Goal: Transaction & Acquisition: Purchase product/service

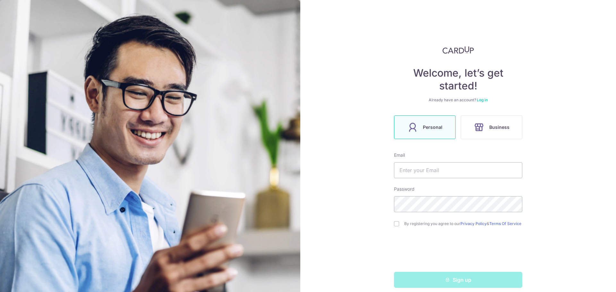
scroll to position [9, 0]
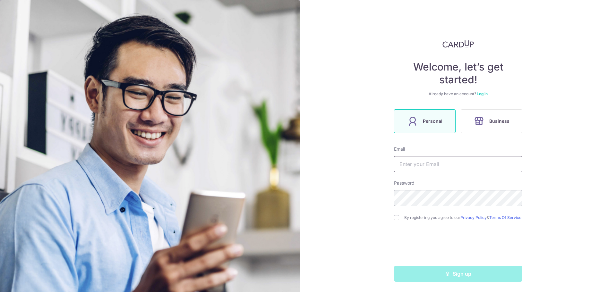
click at [428, 159] on input "text" at bounding box center [458, 164] width 128 height 16
type input "[EMAIL_ADDRESS][DOMAIN_NAME]"
click at [396, 219] on input "checkbox" at bounding box center [396, 217] width 5 height 5
checkbox input "true"
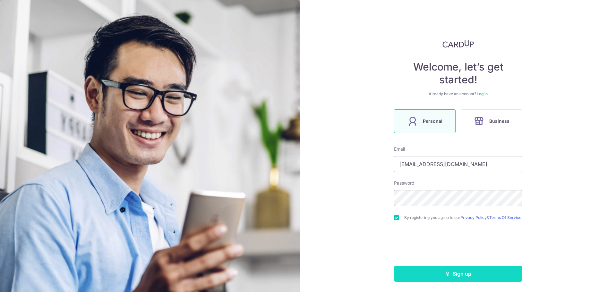
click at [440, 274] on button "Sign up" at bounding box center [458, 274] width 128 height 16
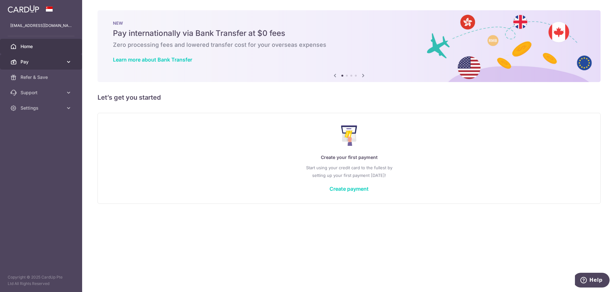
click at [39, 63] on span "Pay" at bounding box center [42, 62] width 42 height 6
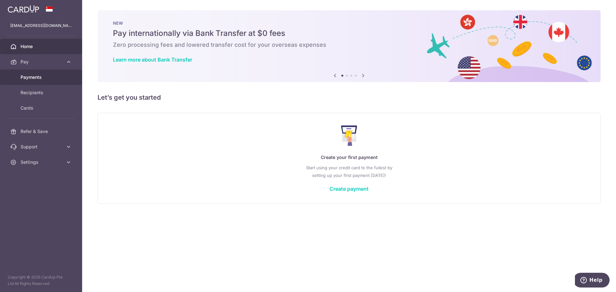
click at [35, 75] on span "Payments" at bounding box center [42, 77] width 42 height 6
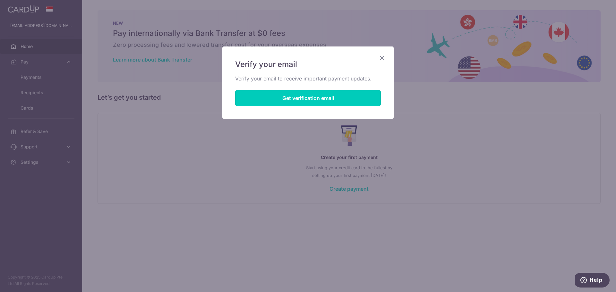
click at [301, 100] on button "Get verification email" at bounding box center [308, 98] width 146 height 16
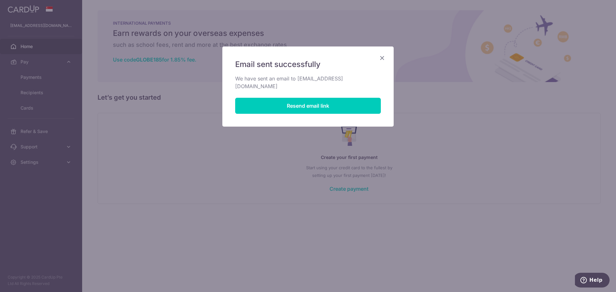
click at [382, 58] on icon "Close" at bounding box center [382, 58] width 8 height 8
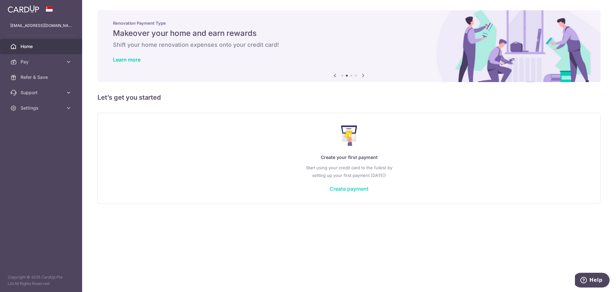
click at [340, 187] on link "Create payment" at bounding box center [349, 189] width 39 height 6
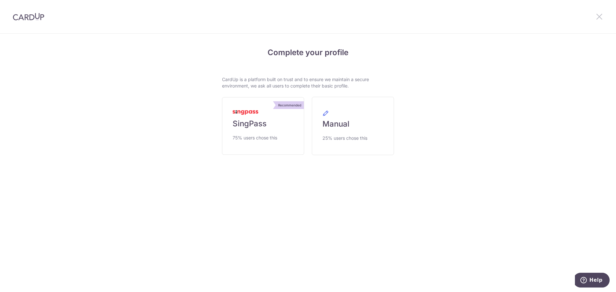
click at [597, 14] on icon at bounding box center [600, 17] width 8 height 8
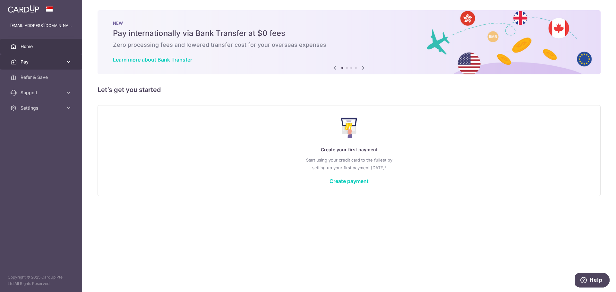
click at [22, 55] on link "Pay" at bounding box center [41, 61] width 82 height 15
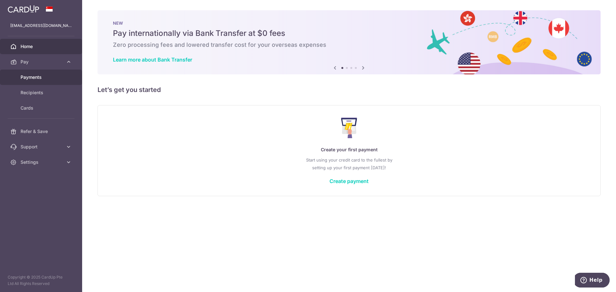
click at [31, 79] on span "Payments" at bounding box center [42, 77] width 42 height 6
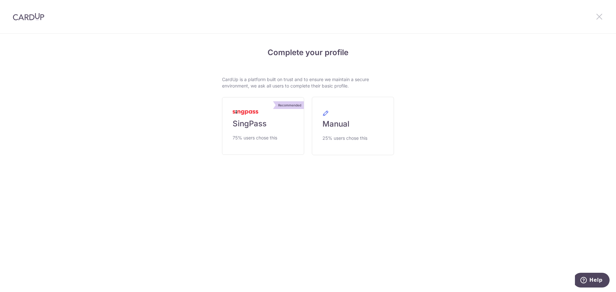
click at [603, 17] on icon at bounding box center [600, 17] width 8 height 8
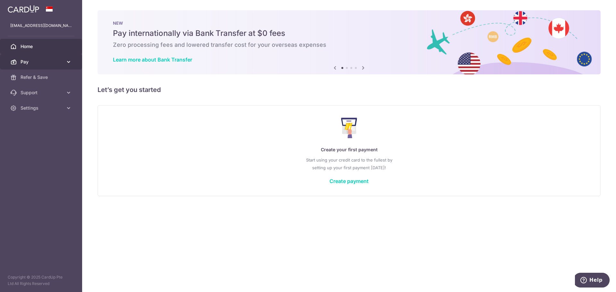
drag, startPoint x: 38, startPoint y: 59, endPoint x: 37, endPoint y: 66, distance: 6.9
click at [38, 59] on span "Pay" at bounding box center [42, 62] width 42 height 6
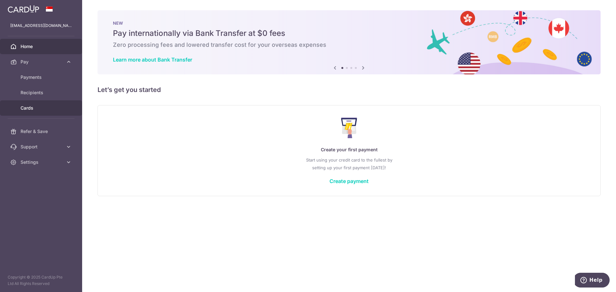
click at [31, 107] on span "Cards" at bounding box center [42, 108] width 42 height 6
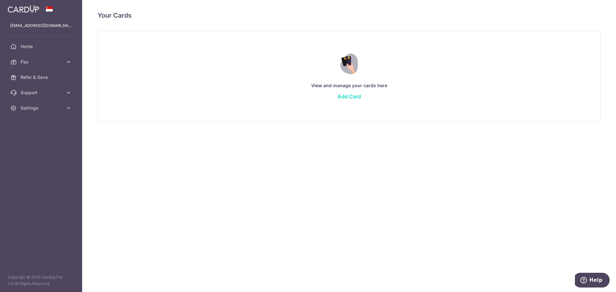
click at [351, 97] on link "Add Card" at bounding box center [349, 96] width 23 height 6
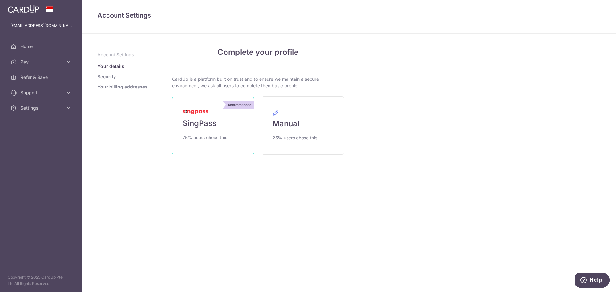
click at [216, 124] on span "SingPass" at bounding box center [200, 123] width 34 height 10
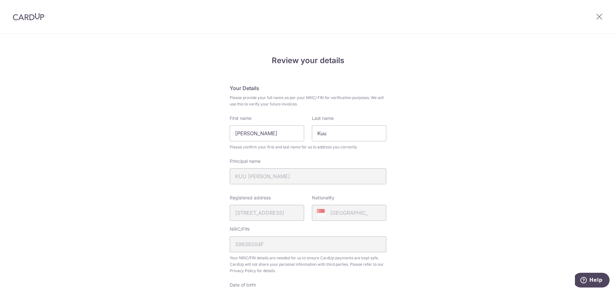
scroll to position [183, 0]
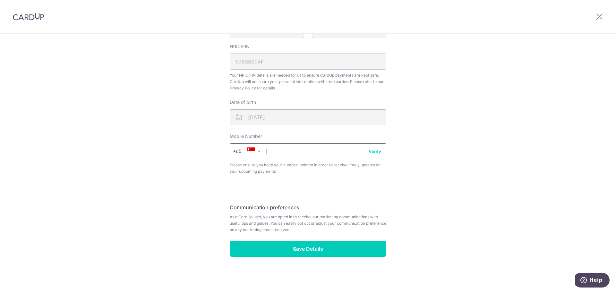
click at [282, 151] on input "text" at bounding box center [308, 151] width 157 height 16
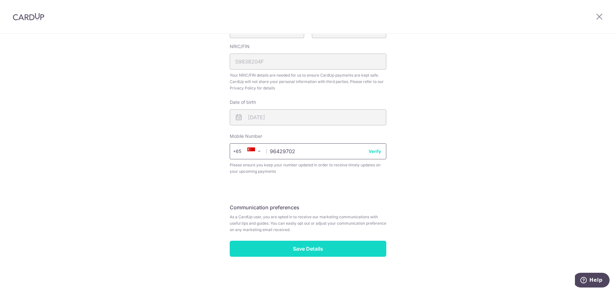
type input "96429702"
click at [301, 256] on input "Save Details" at bounding box center [308, 249] width 157 height 16
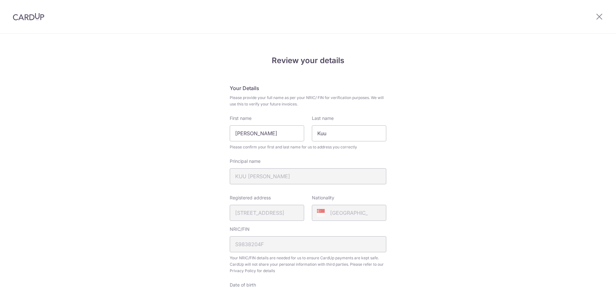
scroll to position [192, 0]
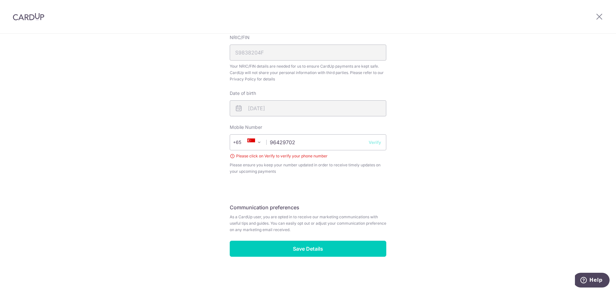
click at [376, 143] on button "Verify" at bounding box center [375, 142] width 13 height 6
click at [357, 143] on input "96429702" at bounding box center [308, 142] width 157 height 16
click at [370, 143] on div "+376 +971 +93 +1268 +1264 +355 +374 +244 +0 +54 +1684 +43 +61 +297 +358 +994 +3…" at bounding box center [308, 142] width 157 height 16
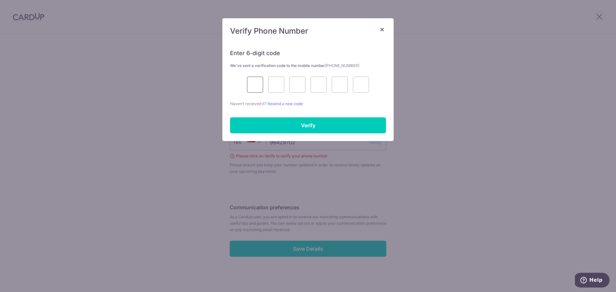
click at [257, 85] on input "text" at bounding box center [255, 85] width 16 height 16
type input "4"
type input "1"
type input "2"
type input "4"
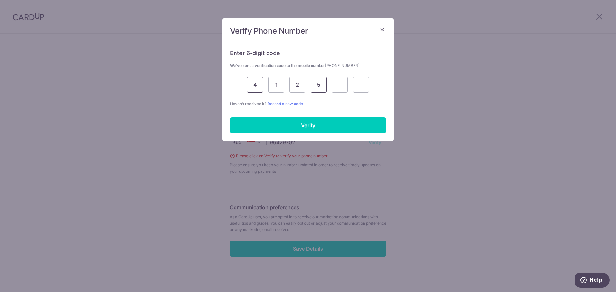
type input "5"
type input "2"
type input "8"
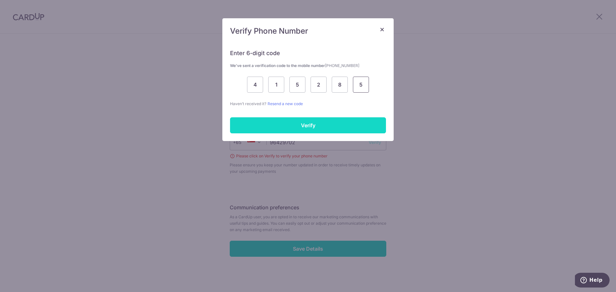
type input "5"
click at [270, 122] on input "Verify" at bounding box center [308, 125] width 156 height 16
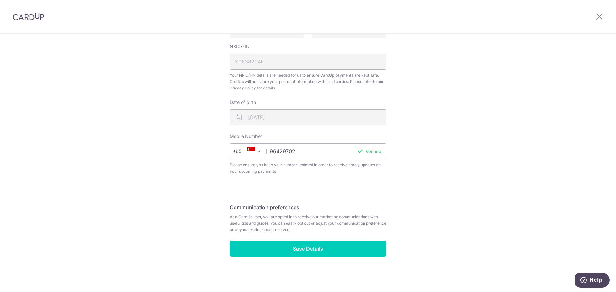
scroll to position [183, 0]
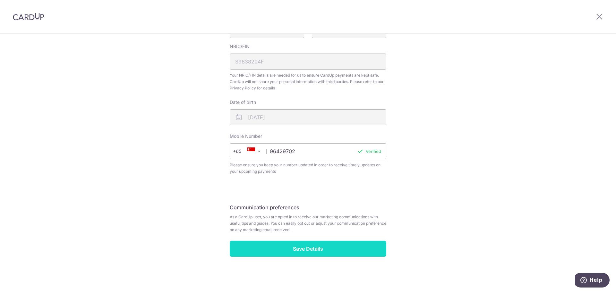
click at [322, 252] on input "Save Details" at bounding box center [308, 249] width 157 height 16
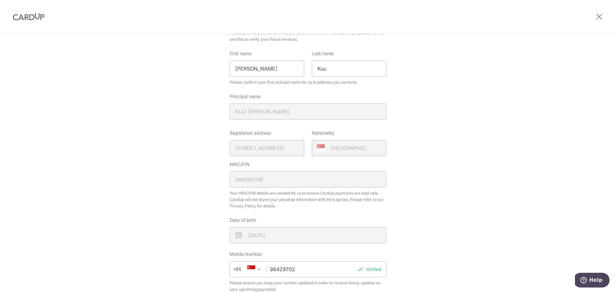
scroll to position [0, 0]
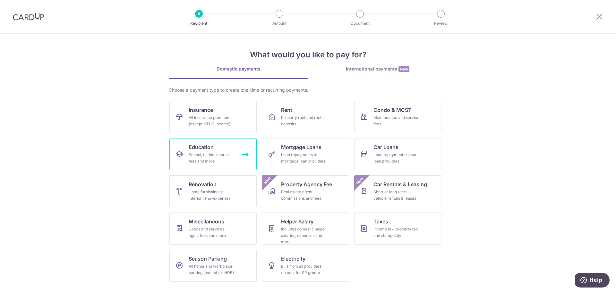
click at [219, 154] on div "School, tuition, course fees and more" at bounding box center [212, 158] width 46 height 13
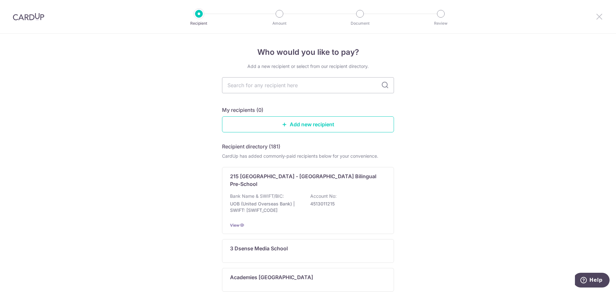
click at [597, 15] on icon at bounding box center [600, 17] width 8 height 8
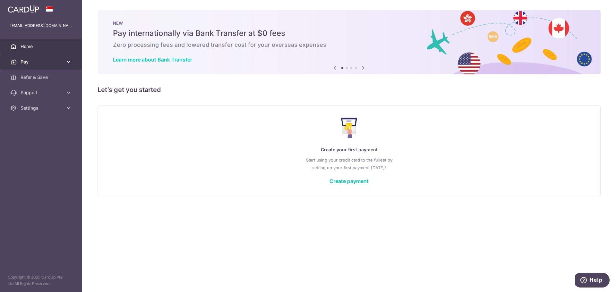
click at [43, 64] on span "Pay" at bounding box center [42, 62] width 42 height 6
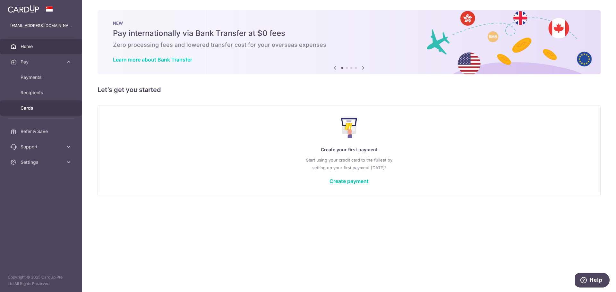
click at [34, 107] on span "Cards" at bounding box center [42, 108] width 42 height 6
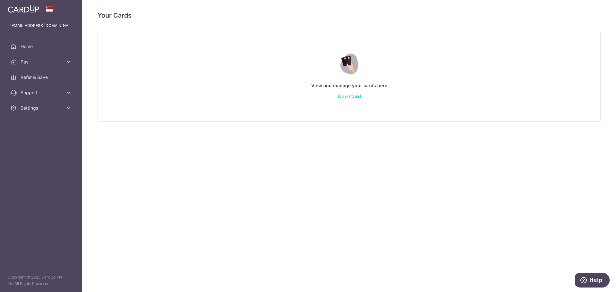
click at [344, 97] on link "Add Card" at bounding box center [349, 96] width 23 height 6
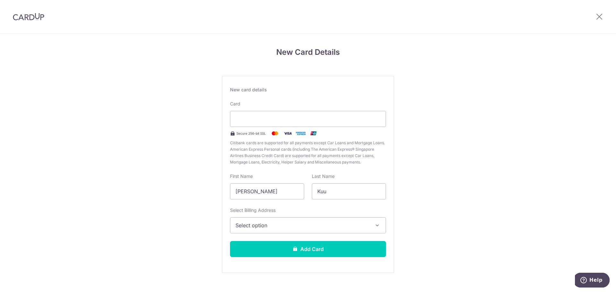
click at [445, 127] on div "New Card Details New card details Card Secure 256-bit SSL Citibank cards are su…" at bounding box center [308, 169] width 616 height 270
click at [421, 200] on div "New Card Details New card details Card Secure 256-bit SSL Citibank cards are su…" at bounding box center [308, 169] width 616 height 270
click at [599, 17] on icon at bounding box center [600, 17] width 8 height 8
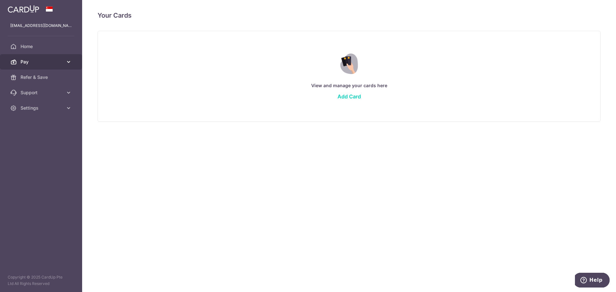
click at [30, 61] on span "Pay" at bounding box center [42, 62] width 42 height 6
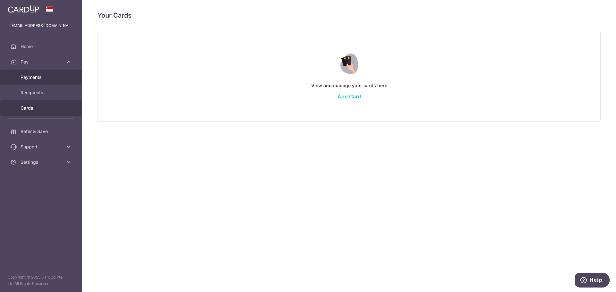
click at [35, 75] on span "Payments" at bounding box center [42, 77] width 42 height 6
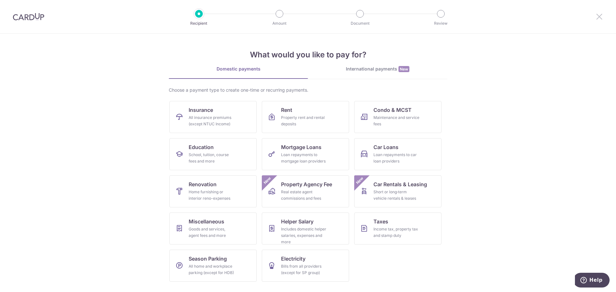
click at [601, 16] on icon at bounding box center [600, 17] width 8 height 8
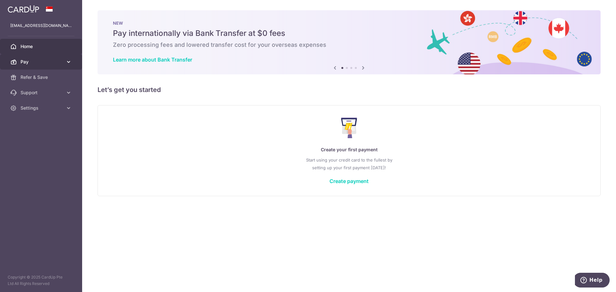
click at [33, 59] on span "Pay" at bounding box center [42, 62] width 42 height 6
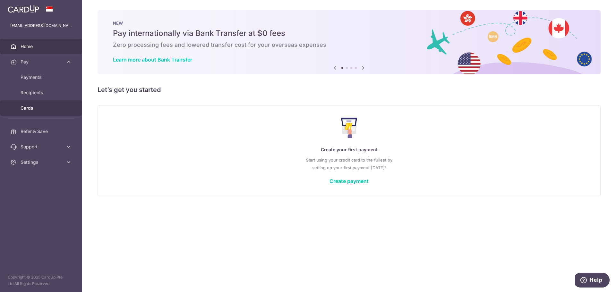
click at [33, 109] on span "Cards" at bounding box center [42, 108] width 42 height 6
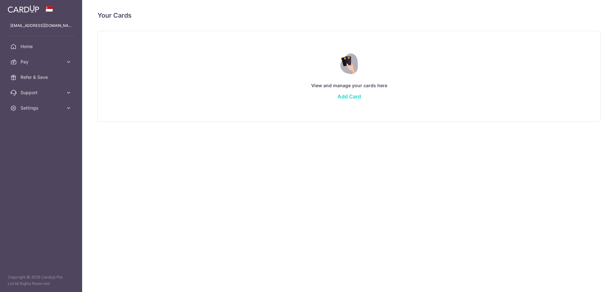
click at [346, 95] on link "Add Card" at bounding box center [349, 96] width 23 height 6
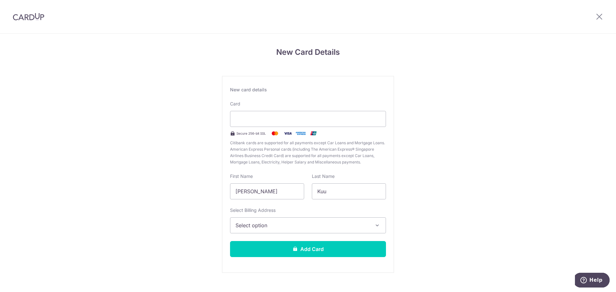
click at [283, 227] on span "Select option" at bounding box center [303, 226] width 134 height 8
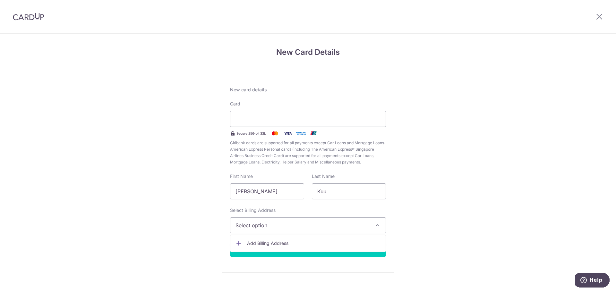
click at [282, 242] on span "Add Billing Address" at bounding box center [314, 243] width 134 height 6
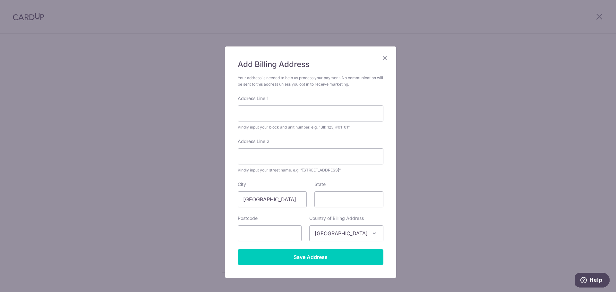
click at [285, 102] on div "Address Line 1 Kindly input your block and unit number. e.g. "Blk 123, #01-01"" at bounding box center [311, 112] width 146 height 35
click at [281, 113] on input "Address Line 1" at bounding box center [311, 114] width 146 height 16
type input "b"
click at [320, 116] on input "Blk 296C Bukit Batok St 22" at bounding box center [311, 114] width 146 height 16
type input "Blk 296C Bukit Batok St 22 #23-98"
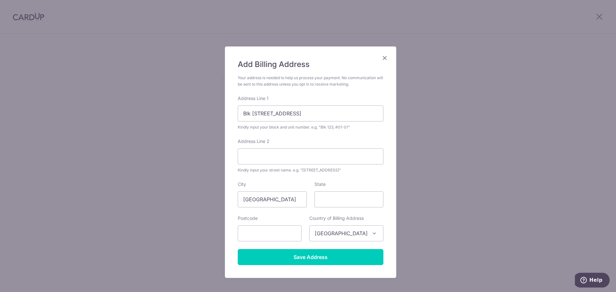
click at [327, 208] on form "Your address is needed to help us process your payment. No communication will b…" at bounding box center [311, 170] width 146 height 191
click at [329, 201] on input "State" at bounding box center [349, 200] width 69 height 16
click at [281, 237] on input "text" at bounding box center [270, 234] width 64 height 16
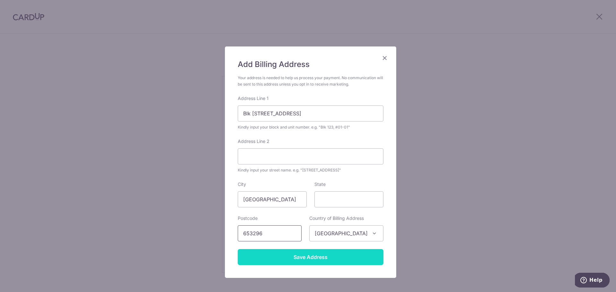
type input "653296"
click at [318, 257] on input "Save Address" at bounding box center [311, 257] width 146 height 16
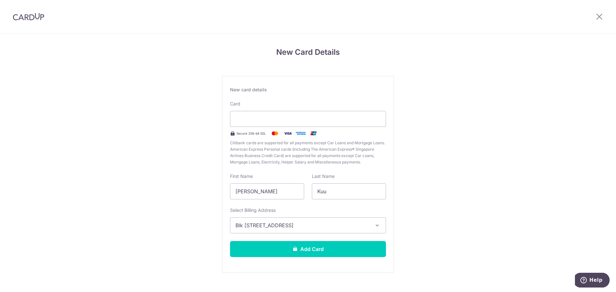
click at [333, 241] on div "New card details Card Secure 256-bit SSL Citibank cards are supported for all p…" at bounding box center [308, 174] width 172 height 197
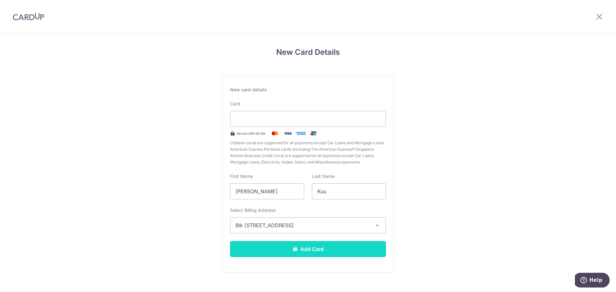
click at [328, 248] on button "Add Card" at bounding box center [308, 249] width 156 height 16
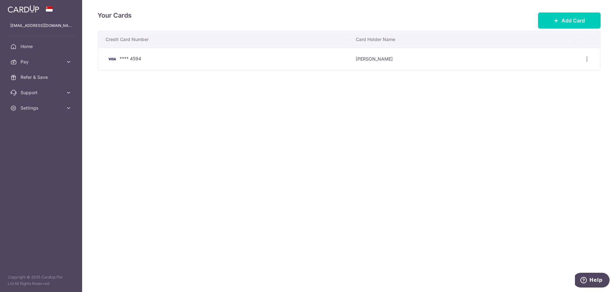
click at [594, 58] on td "View/Edit [GEOGRAPHIC_DATA]" at bounding box center [588, 59] width 25 height 22
click at [589, 57] on icon "button" at bounding box center [587, 59] width 7 height 7
click at [587, 60] on icon "button" at bounding box center [587, 59] width 7 height 7
click at [560, 78] on span "View/Edit" at bounding box center [566, 77] width 44 height 8
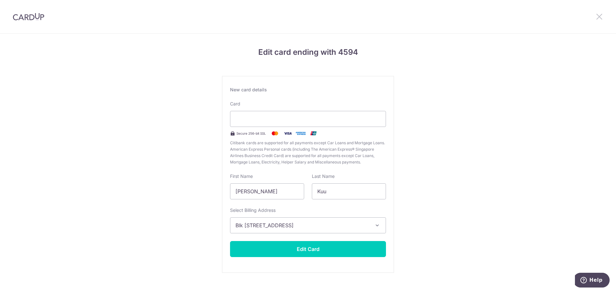
click at [598, 17] on icon at bounding box center [600, 17] width 8 height 8
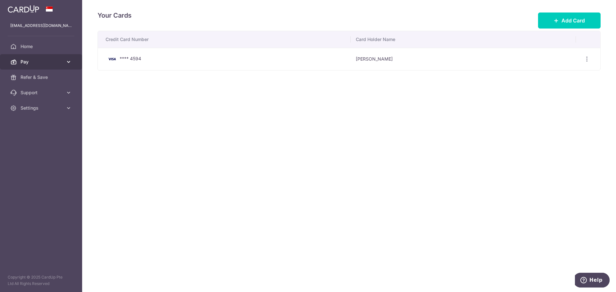
click at [22, 65] on span "Pay" at bounding box center [42, 62] width 42 height 6
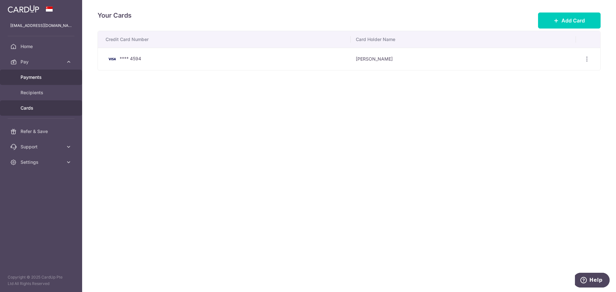
click at [32, 77] on span "Payments" at bounding box center [42, 77] width 42 height 6
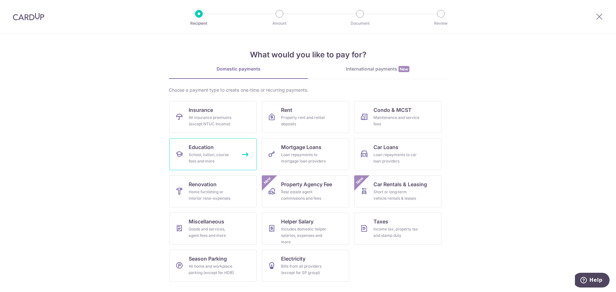
click at [196, 150] on span "Education" at bounding box center [201, 147] width 25 height 8
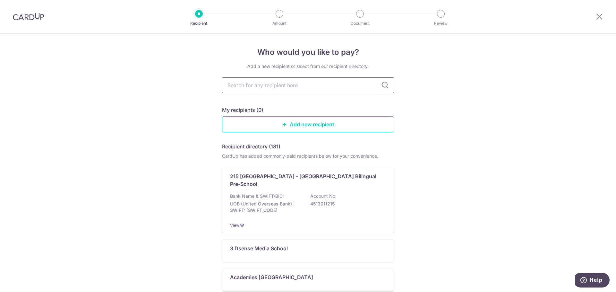
click at [273, 87] on input "text" at bounding box center [308, 85] width 172 height 16
click at [314, 121] on link "Add new recipient" at bounding box center [308, 125] width 172 height 16
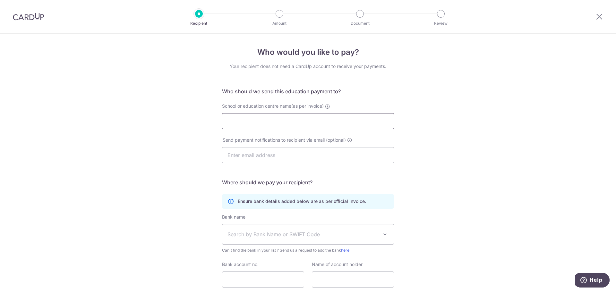
click at [290, 118] on input "School or education centre name(as per invoice)" at bounding box center [308, 121] width 172 height 16
type input "n"
click at [266, 125] on input "nat" at bounding box center [308, 121] width 172 height 16
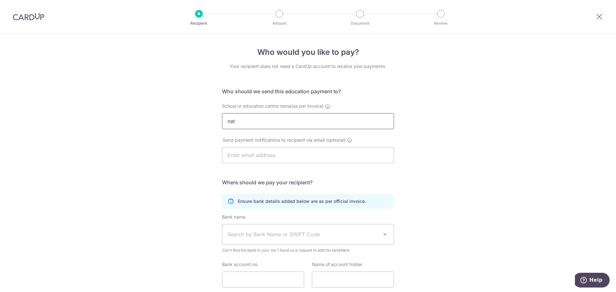
paste input "National University Of Singapore"
type input "National University Of Singapore"
drag, startPoint x: 600, startPoint y: 19, endPoint x: 333, endPoint y: 25, distance: 266.5
click at [600, 19] on icon at bounding box center [600, 17] width 8 height 8
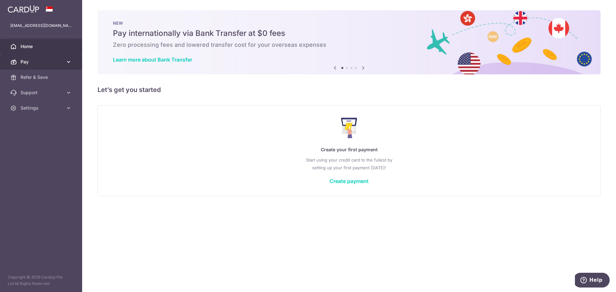
click at [23, 64] on span "Pay" at bounding box center [42, 62] width 42 height 6
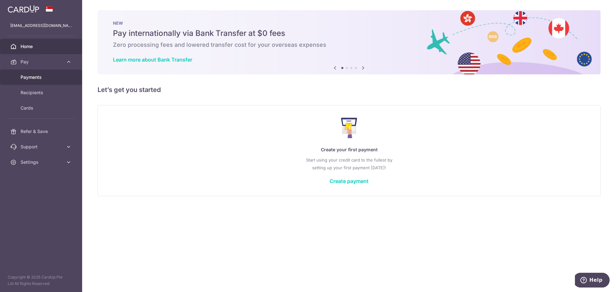
click at [35, 78] on span "Payments" at bounding box center [42, 77] width 42 height 6
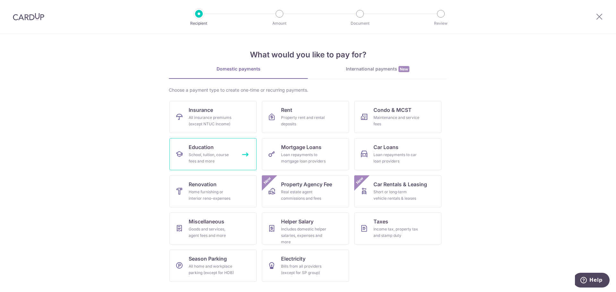
click at [205, 155] on div "School, tuition, course fees and more" at bounding box center [212, 158] width 46 height 13
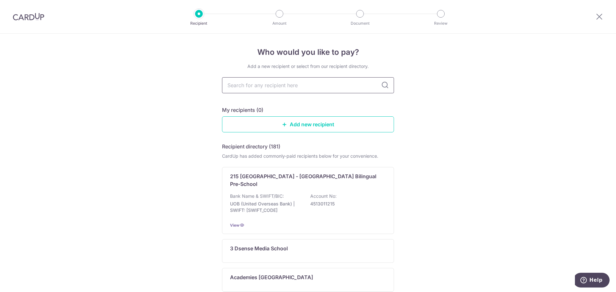
click at [387, 89] on input "text" at bounding box center [308, 85] width 172 height 16
click at [385, 86] on icon at bounding box center [385, 86] width 8 height 8
click at [326, 83] on input "text" at bounding box center [308, 85] width 172 height 16
paste input "[GEOGRAPHIC_DATA]"
type input "National University Of Singapore"
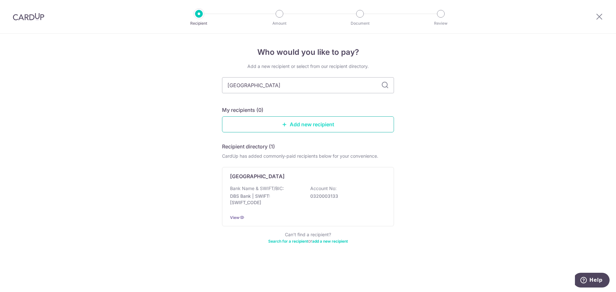
click at [309, 121] on link "Add new recipient" at bounding box center [308, 125] width 172 height 16
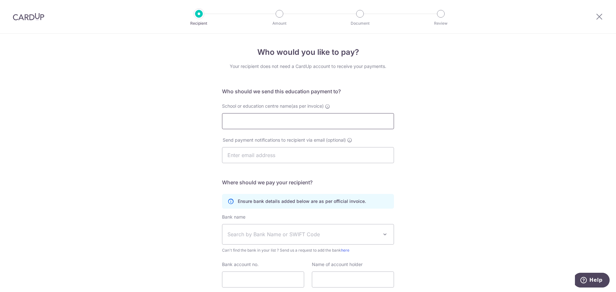
click at [308, 121] on input "School or education centre name(as per invoice)" at bounding box center [308, 121] width 172 height 16
type input "National University Of Singapore"
click at [270, 158] on input "text" at bounding box center [308, 155] width 172 height 16
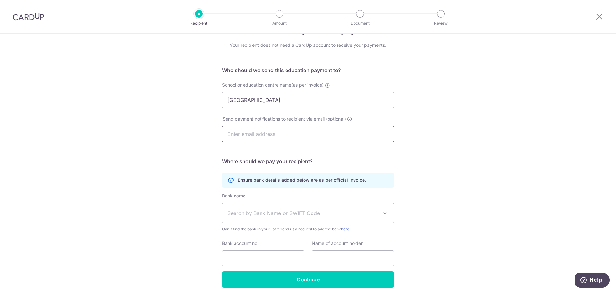
scroll to position [47, 0]
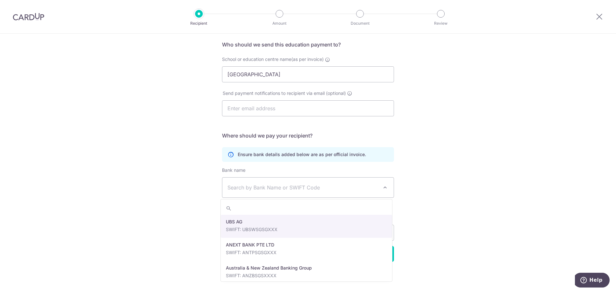
click at [249, 190] on span "Search by Bank Name or SWIFT Code" at bounding box center [303, 188] width 151 height 8
click at [187, 178] on div "Who would you like to pay? Your recipient does not need a CardUp account to rec…" at bounding box center [308, 140] width 616 height 306
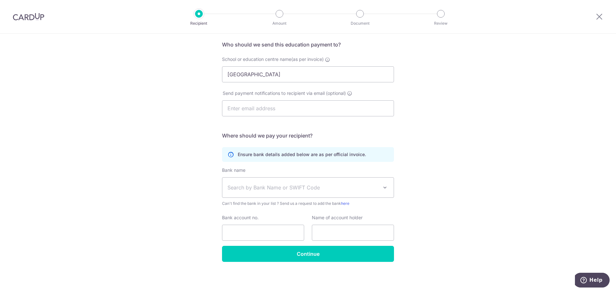
click at [283, 191] on span "Search by Bank Name or SWIFT Code" at bounding box center [303, 188] width 151 height 8
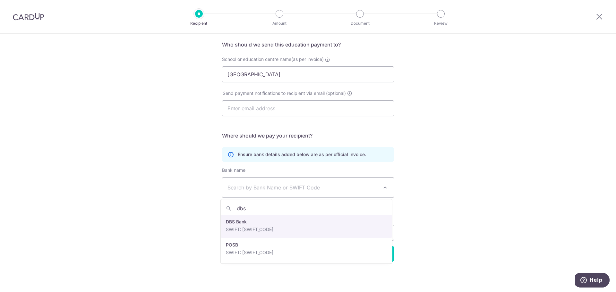
type input "dbs"
select select "6"
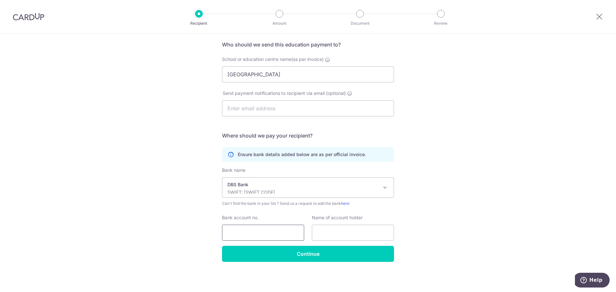
click at [255, 236] on input "Bank account no." at bounding box center [263, 233] width 82 height 16
paste input "88507200001"
type input "88507200001"
click at [337, 240] on input "text" at bounding box center [353, 233] width 82 height 16
paste input "National University Of Singapore"
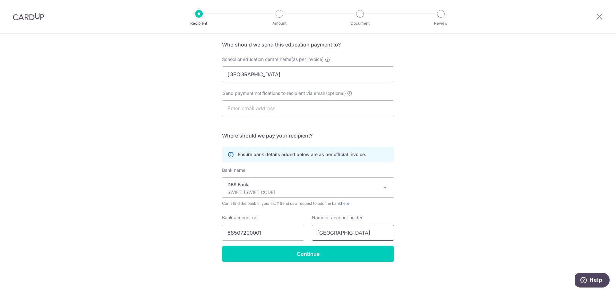
scroll to position [0, 8]
type input "National University Of Singapore"
click at [280, 108] on input "text" at bounding box center [308, 108] width 172 height 16
click at [384, 232] on input "National University Of Singapore" at bounding box center [353, 233] width 82 height 16
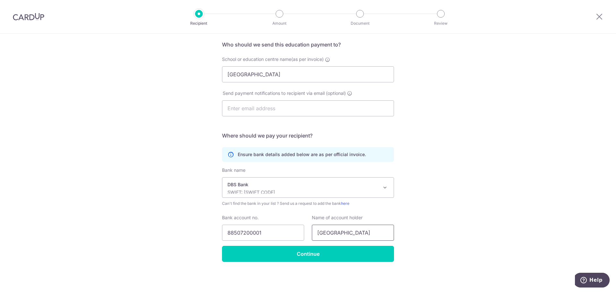
click at [384, 232] on input "National University Of Singapore" at bounding box center [353, 233] width 82 height 16
click at [387, 235] on input "National University Of Singapore" at bounding box center [353, 233] width 82 height 16
click at [279, 230] on input "88507200001" at bounding box center [263, 233] width 82 height 16
click at [225, 232] on input "88507200001" at bounding box center [263, 233] width 82 height 16
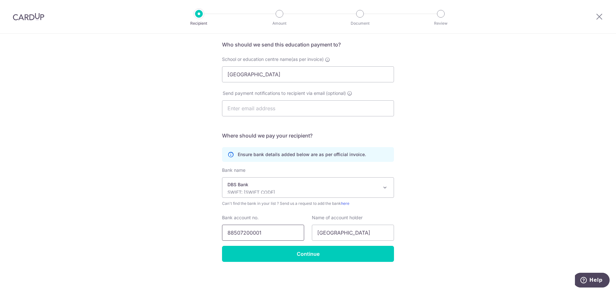
click at [274, 234] on input "88507200001" at bounding box center [263, 233] width 82 height 16
click at [303, 255] on input "Continue" at bounding box center [308, 254] width 172 height 16
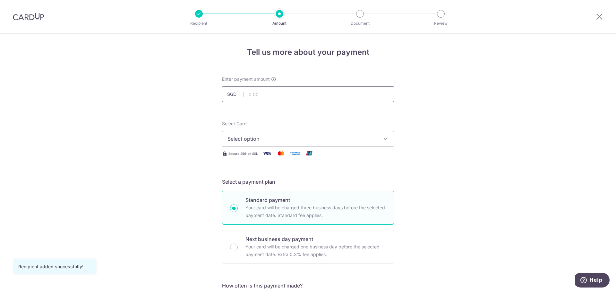
click at [254, 88] on input "text" at bounding box center [308, 94] width 172 height 16
click at [267, 95] on input "text" at bounding box center [308, 94] width 172 height 16
paste input "National U"
type input "National U"
paste input "National U"
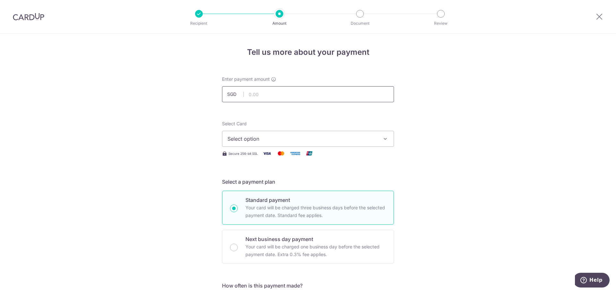
type input "National U"
type input "2,837.50"
click at [330, 121] on div "Select Card Select option Add credit card Your Cards **** 4594" at bounding box center [308, 134] width 172 height 26
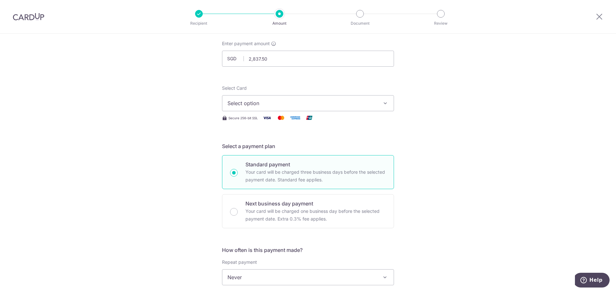
scroll to position [32, 0]
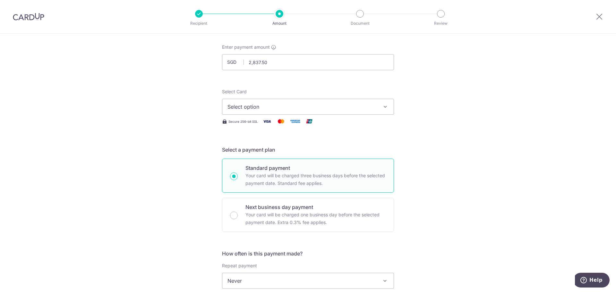
click at [363, 107] on span "Select option" at bounding box center [303, 107] width 150 height 8
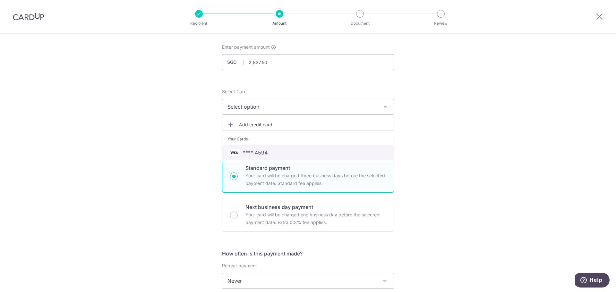
drag, startPoint x: 276, startPoint y: 145, endPoint x: 272, endPoint y: 148, distance: 5.6
click at [276, 146] on link "**** 4594" at bounding box center [307, 152] width 171 height 15
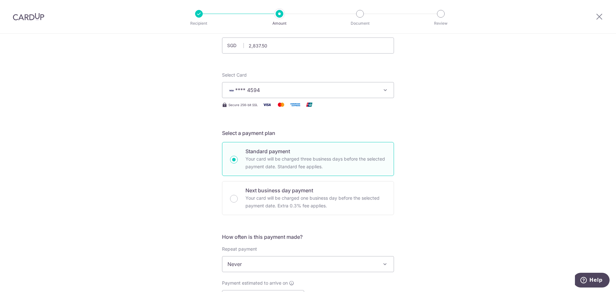
scroll to position [64, 0]
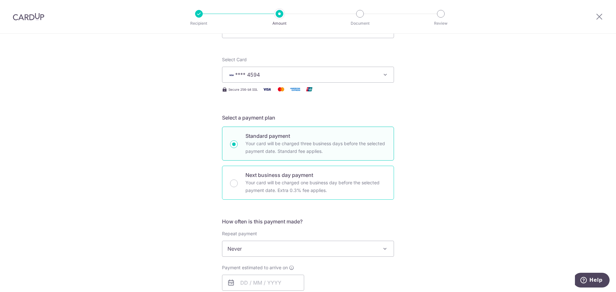
click at [311, 182] on p "Your card will be charged one business day before the selected payment date. Ex…" at bounding box center [316, 186] width 141 height 15
click at [238, 182] on input "Next business day payment Your card will be charged one business day before the…" at bounding box center [234, 184] width 8 height 8
radio input "false"
radio input "true"
click at [282, 149] on p "Your card will be charged three business days before the selected payment date.…" at bounding box center [316, 147] width 141 height 15
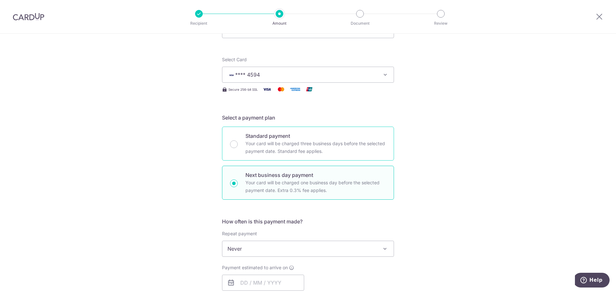
click at [238, 148] on input "Standard payment Your card will be charged three business days before the selec…" at bounding box center [234, 145] width 8 height 8
radio input "true"
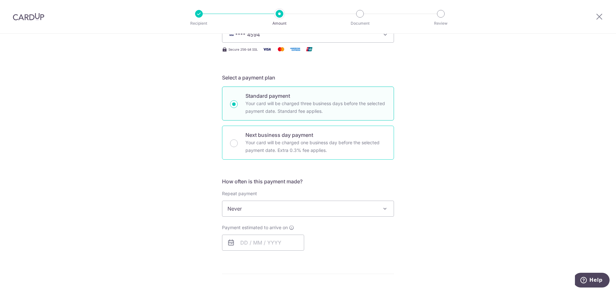
scroll to position [160, 0]
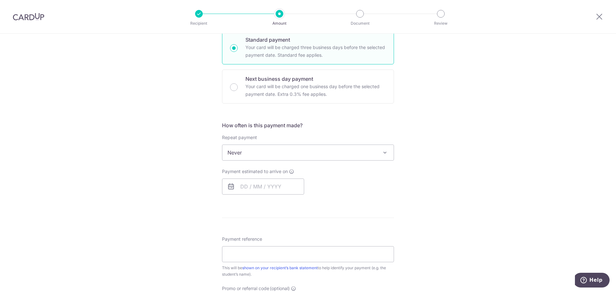
click at [268, 152] on span "Never" at bounding box center [307, 152] width 171 height 15
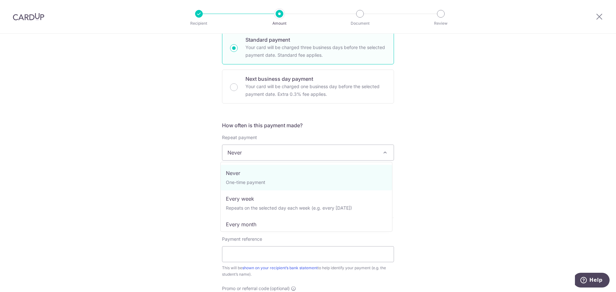
click at [268, 152] on span "Never" at bounding box center [307, 152] width 171 height 15
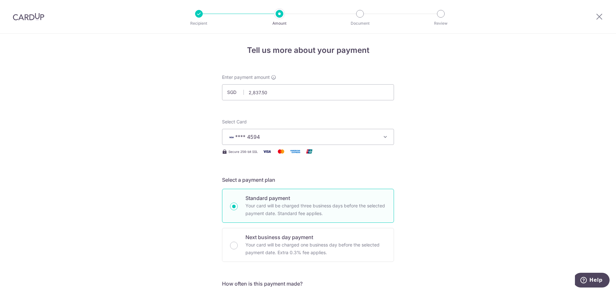
scroll to position [0, 0]
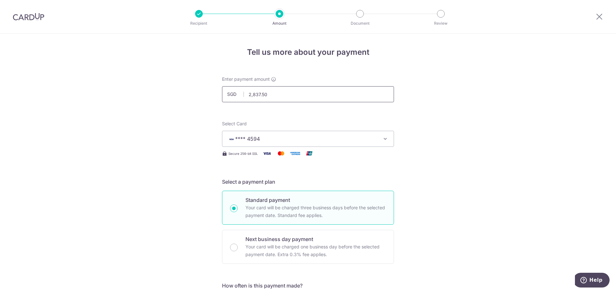
drag, startPoint x: 268, startPoint y: 95, endPoint x: 238, endPoint y: 96, distance: 29.5
click at [238, 96] on div "SGD 2,837.50 2837.50" at bounding box center [308, 94] width 172 height 16
click at [271, 97] on input "2,837.50" at bounding box center [308, 94] width 172 height 16
click at [253, 96] on input "2,837.50" at bounding box center [308, 94] width 172 height 16
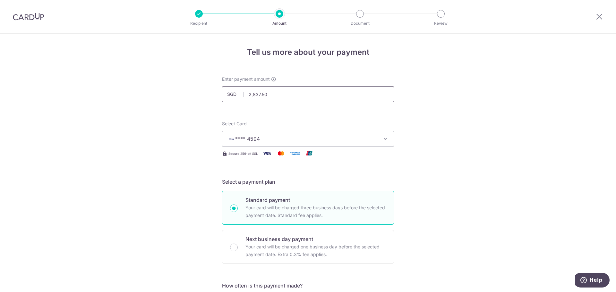
drag, startPoint x: 253, startPoint y: 96, endPoint x: 255, endPoint y: 98, distance: 3.5
click at [253, 96] on input "2,837.50" at bounding box center [308, 94] width 172 height 16
click at [287, 99] on input "2,837.50" at bounding box center [308, 94] width 172 height 16
click at [254, 96] on input "2,837.50" at bounding box center [308, 94] width 172 height 16
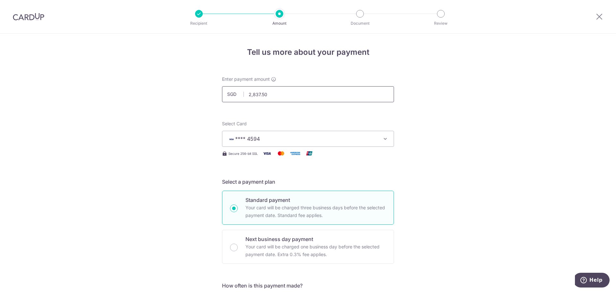
click at [289, 95] on input "2,837.50" at bounding box center [308, 94] width 172 height 16
click at [251, 95] on input "2,837.50" at bounding box center [308, 94] width 172 height 16
click at [252, 95] on input "2,837.50" at bounding box center [308, 94] width 172 height 16
click at [267, 95] on input "2,837.50" at bounding box center [308, 94] width 172 height 16
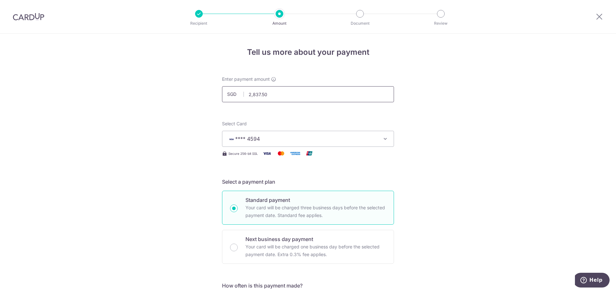
click at [267, 95] on input "2,837.50" at bounding box center [308, 94] width 172 height 16
click at [268, 95] on input "2,837.50" at bounding box center [308, 94] width 172 height 16
click at [252, 96] on input "2,837.50" at bounding box center [308, 94] width 172 height 16
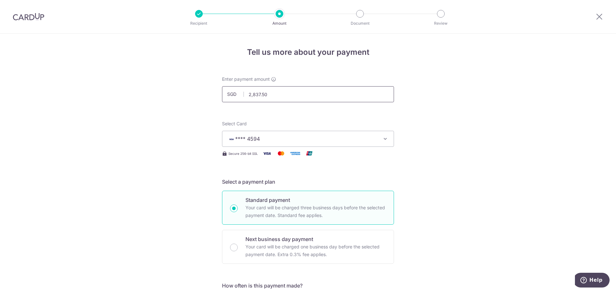
click at [252, 96] on input "2,837.50" at bounding box center [308, 94] width 172 height 16
click at [273, 96] on input "2,837.50" at bounding box center [308, 94] width 172 height 16
click at [255, 94] on input "2,837.50" at bounding box center [308, 94] width 172 height 16
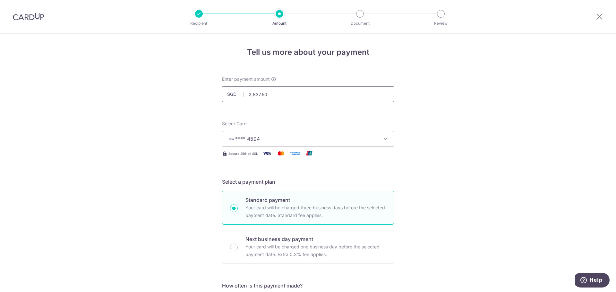
click at [258, 94] on input "2,837.50" at bounding box center [308, 94] width 172 height 16
click at [258, 95] on input "2,837.50" at bounding box center [308, 94] width 172 height 16
click at [256, 94] on input "2,837.50" at bounding box center [308, 94] width 172 height 16
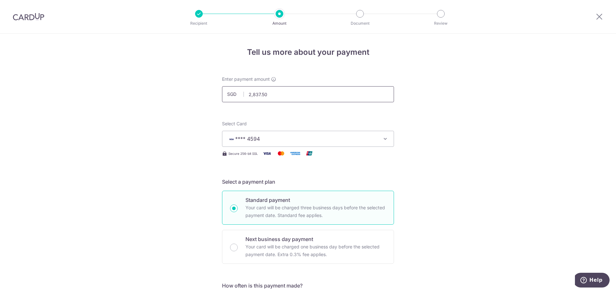
click at [256, 94] on input "2,837.50" at bounding box center [308, 94] width 172 height 16
click at [272, 99] on input "2,837.50" at bounding box center [308, 94] width 172 height 16
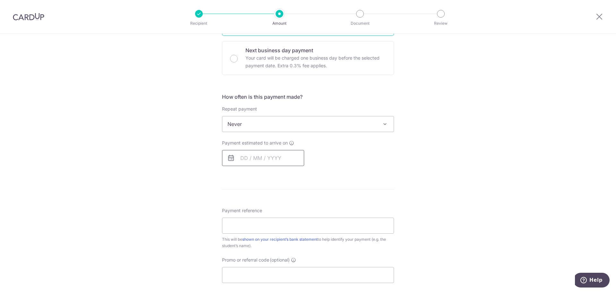
scroll to position [193, 0]
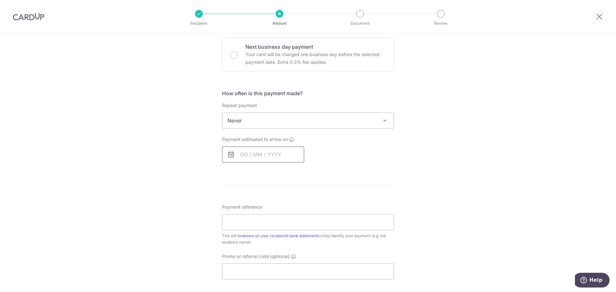
click at [267, 152] on input "text" at bounding box center [263, 155] width 82 height 16
type input "2,837.50"
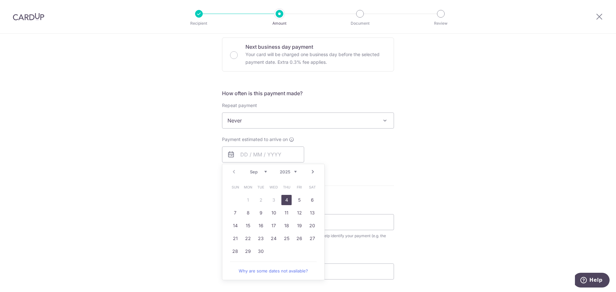
click at [333, 144] on div "Payment estimated to arrive on Prev Next Sep Oct Nov Dec 2025 2026 2027 2028 20…" at bounding box center [308, 149] width 180 height 26
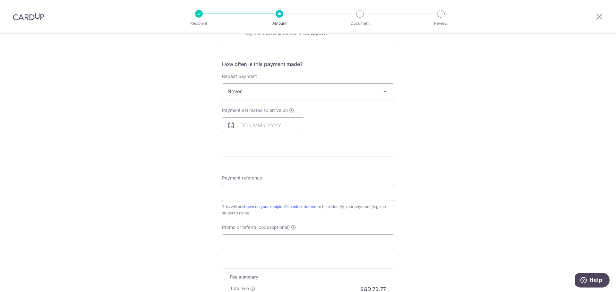
scroll to position [225, 0]
click at [266, 91] on span "Never" at bounding box center [307, 88] width 171 height 15
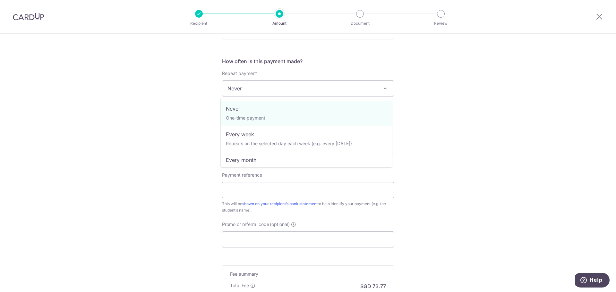
scroll to position [0, 0]
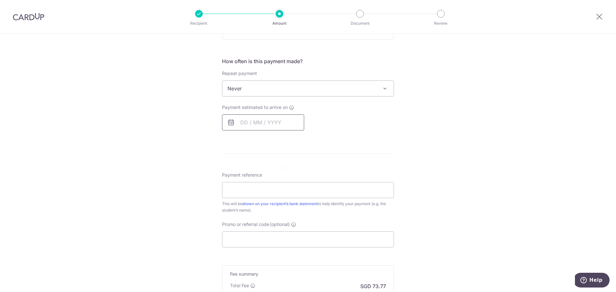
click at [252, 124] on input "text" at bounding box center [263, 123] width 82 height 16
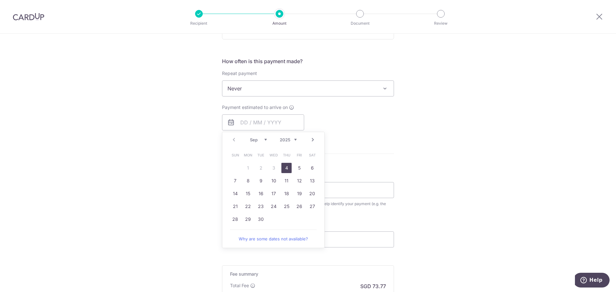
click at [285, 167] on link "4" at bounding box center [286, 168] width 10 height 10
type input "04/09/2025"
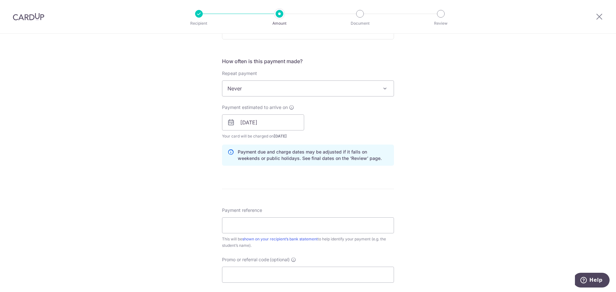
scroll to position [257, 0]
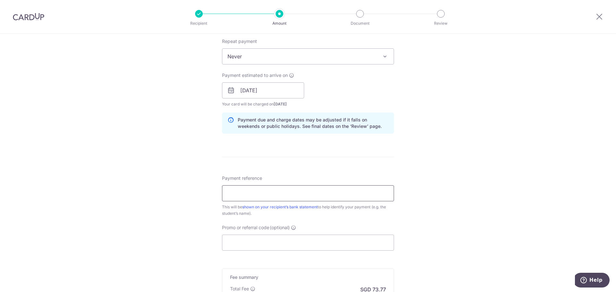
click at [269, 187] on input "Payment reference" at bounding box center [308, 194] width 172 height 16
type input "A0206034W"
click at [187, 191] on div "Tell us more about your payment Enter payment amount SGD 2,837.50 2837.50 Recip…" at bounding box center [308, 80] width 616 height 607
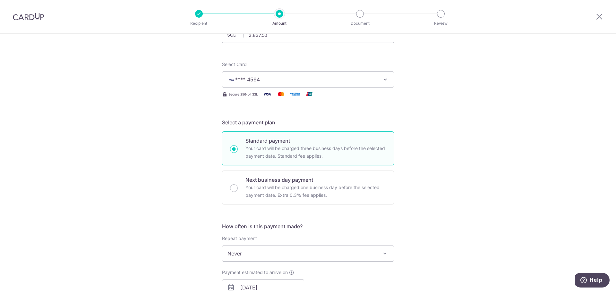
scroll to position [0, 0]
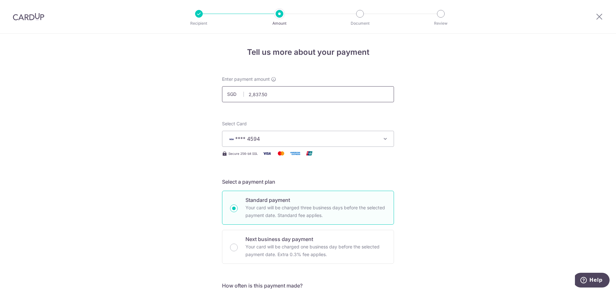
click at [250, 96] on input "2,837.50" at bounding box center [308, 94] width 172 height 16
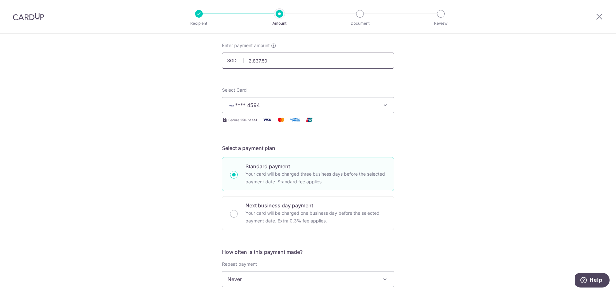
scroll to position [32, 0]
click at [260, 62] on input "2,837.50" at bounding box center [308, 62] width 172 height 16
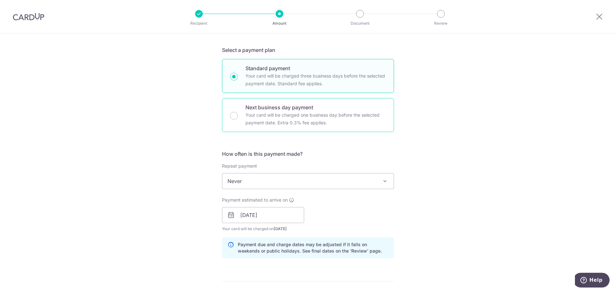
scroll to position [128, 0]
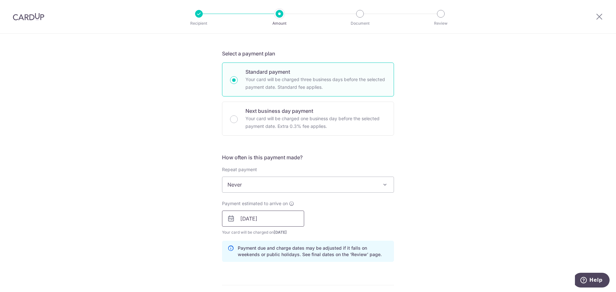
click at [267, 217] on input "04/09/2025" at bounding box center [263, 219] width 82 height 16
type input "2,837.50"
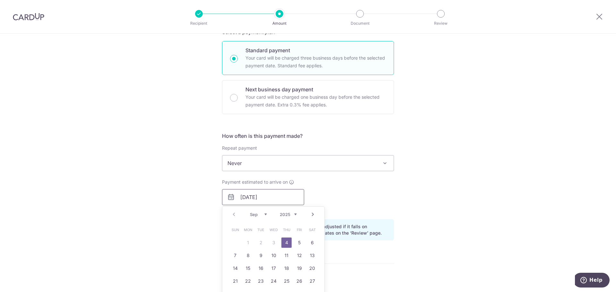
scroll to position [160, 0]
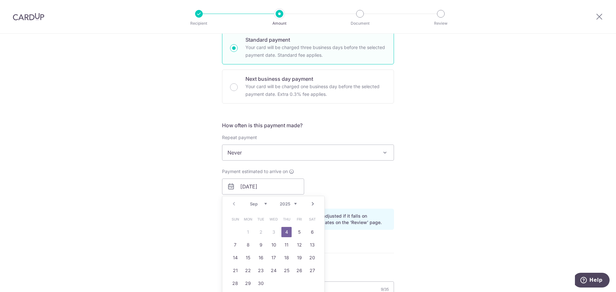
click at [185, 204] on div "Tell us more about your payment Enter payment amount SGD 2,837.50 2837.50 Recip…" at bounding box center [308, 176] width 616 height 607
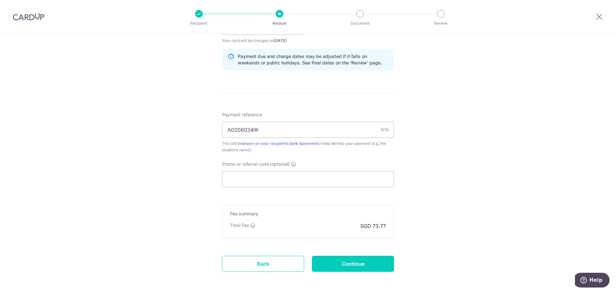
scroll to position [321, 0]
click at [267, 180] on input "Promo or referral code (optional)" at bounding box center [308, 179] width 172 height 16
paste input "DENZELSUPRIYADIS978"
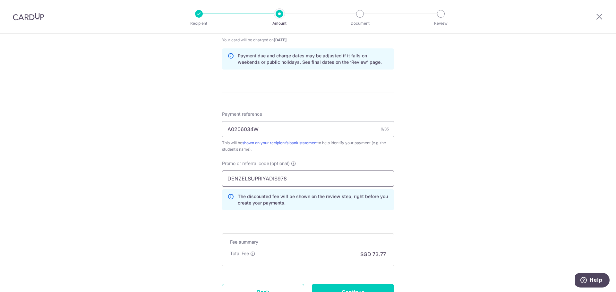
type input "DENZELSUPRIYADIS978"
click at [465, 176] on div "Tell us more about your payment Enter payment amount SGD 2,837.50 2837.50 Recip…" at bounding box center [308, 31] width 616 height 636
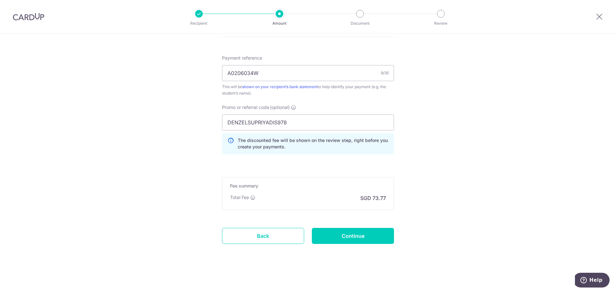
click at [376, 199] on p "SGD 73.77" at bounding box center [373, 199] width 26 height 8
click at [327, 201] on div "Total Fee SGD 73.77" at bounding box center [308, 199] width 156 height 8
click at [382, 200] on p "SGD 73.77" at bounding box center [373, 199] width 26 height 8
drag, startPoint x: 385, startPoint y: 199, endPoint x: 371, endPoint y: 197, distance: 14.0
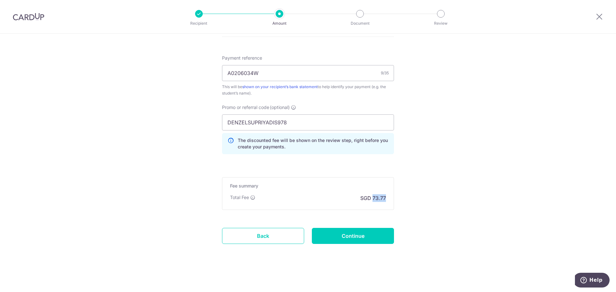
click at [371, 197] on div "Fee summary Base fee SGD 73.77 Extend fee Next-day fee SGD 8.51 Total Fee SGD 7…" at bounding box center [308, 193] width 172 height 33
click at [378, 199] on p "SGD 73.77" at bounding box center [373, 199] width 26 height 8
click at [354, 234] on input "Continue" at bounding box center [353, 236] width 82 height 16
type input "Create Schedule"
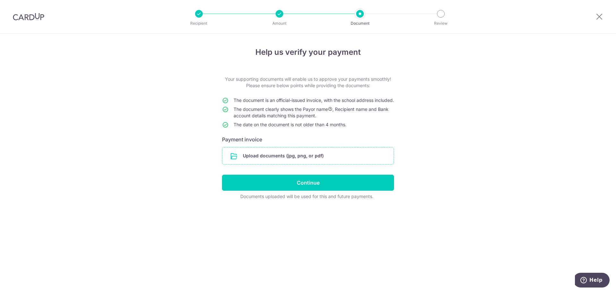
click at [281, 164] on input "file" at bounding box center [307, 156] width 171 height 17
click at [257, 164] on input "file" at bounding box center [307, 156] width 171 height 17
click at [251, 159] on input "file" at bounding box center [307, 156] width 171 height 17
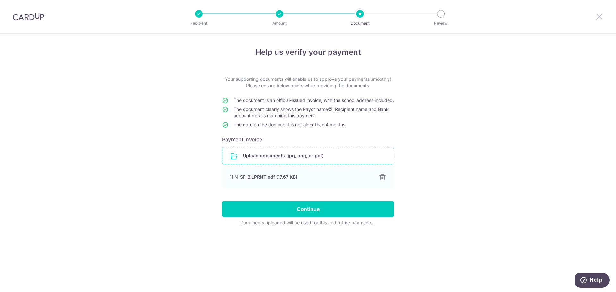
click at [598, 19] on icon at bounding box center [600, 17] width 8 height 8
click at [281, 13] on div at bounding box center [280, 14] width 8 height 8
click at [600, 16] on icon at bounding box center [600, 17] width 8 height 8
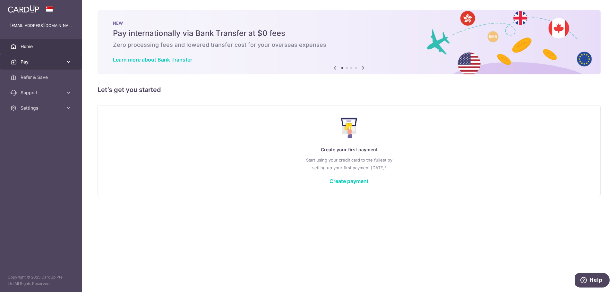
click at [51, 68] on link "Pay" at bounding box center [41, 61] width 82 height 15
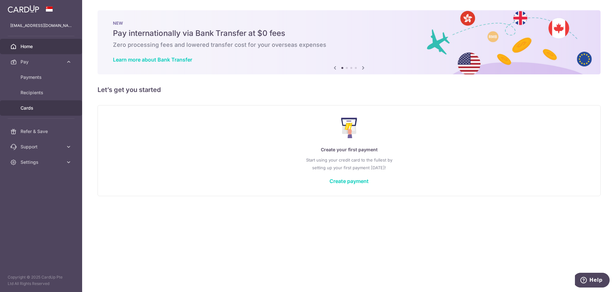
click at [38, 111] on span "Cards" at bounding box center [42, 108] width 42 height 6
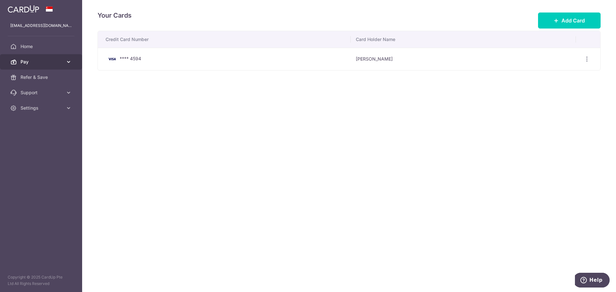
click at [45, 68] on link "Pay" at bounding box center [41, 61] width 82 height 15
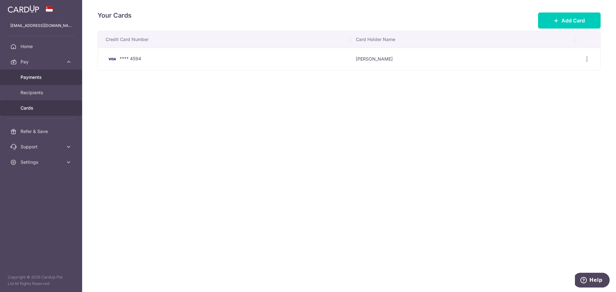
click at [43, 74] on link "Payments" at bounding box center [41, 77] width 82 height 15
